Goal: Browse casually: Explore the website without a specific task or goal

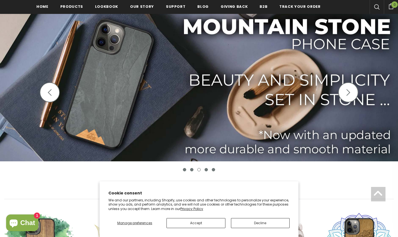
scroll to position [81, 0]
click at [243, 221] on button "Decline" at bounding box center [260, 223] width 59 height 10
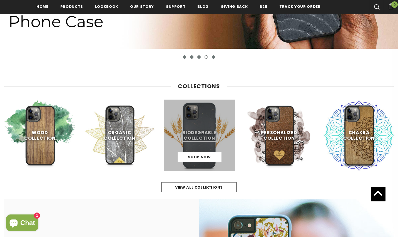
scroll to position [195, 0]
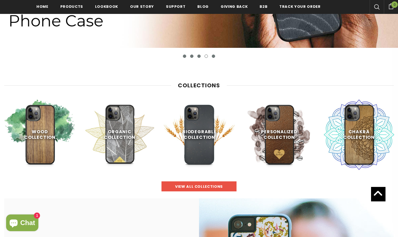
click at [209, 189] on span "view all collections" at bounding box center [199, 186] width 48 height 5
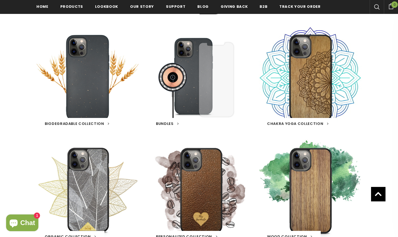
scroll to position [215, 0]
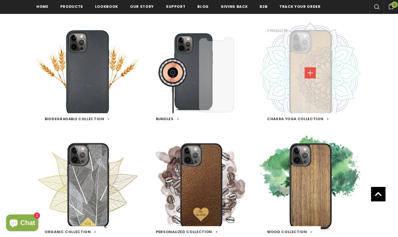
click at [312, 76] on link at bounding box center [310, 72] width 11 height 11
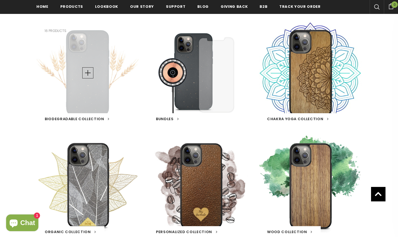
click at [105, 109] on div "Biodegradable Collection 16 products" at bounding box center [87, 72] width 103 height 103
click at [103, 120] on link "Biodegradable Collection" at bounding box center [77, 119] width 65 height 6
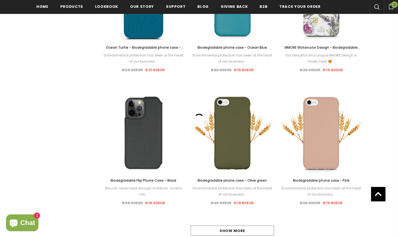
scroll to position [456, 0]
